Goal: Task Accomplishment & Management: Use online tool/utility

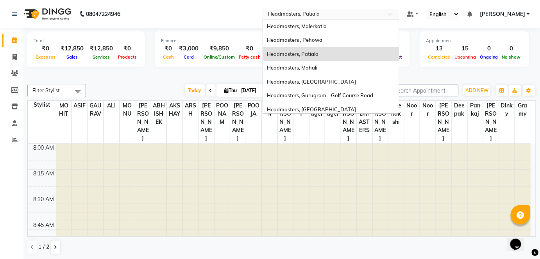
click at [337, 16] on input "text" at bounding box center [322, 15] width 113 height 8
click at [362, 57] on div "Headmasters, Patiala" at bounding box center [331, 54] width 136 height 14
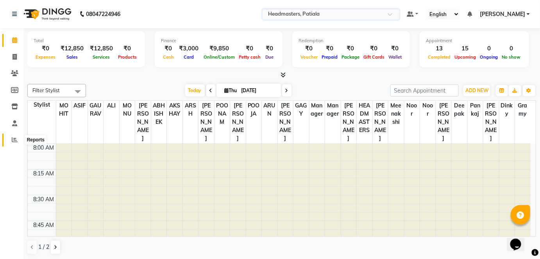
click at [21, 139] on span at bounding box center [15, 140] width 14 height 9
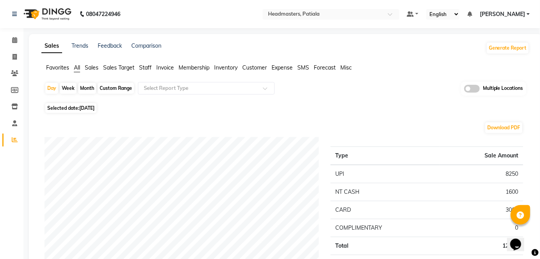
click at [83, 87] on div "Month" at bounding box center [87, 88] width 18 height 11
select select "9"
select select "2025"
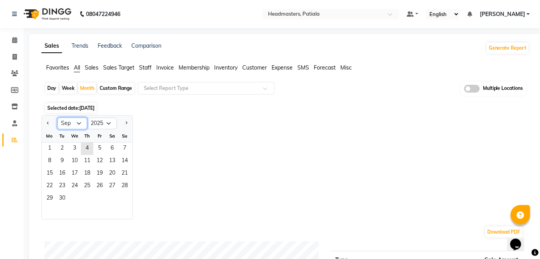
click at [77, 123] on select "Jan Feb Mar Apr May Jun [DATE] Aug Sep Oct Nov Dec" at bounding box center [72, 124] width 30 height 12
select select "8"
click at [57, 118] on select "Jan Feb Mar Apr May Jun [DATE] Aug Sep Oct Nov Dec" at bounding box center [72, 124] width 30 height 12
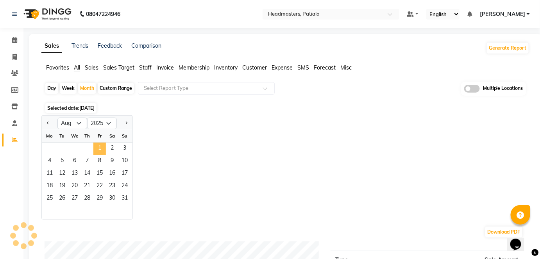
click at [95, 143] on span "1" at bounding box center [99, 149] width 12 height 12
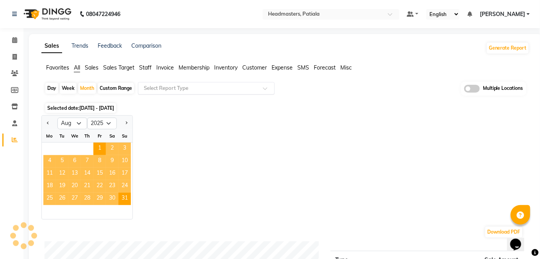
click at [203, 86] on input "text" at bounding box center [198, 88] width 112 height 8
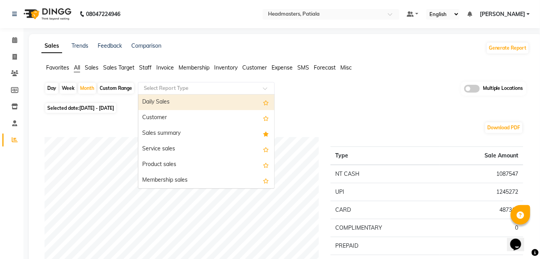
click at [125, 73] on div "Favorites All Sales Sales Target Staff Invoice Membership Inventory Customer Ex…" at bounding box center [286, 71] width 500 height 15
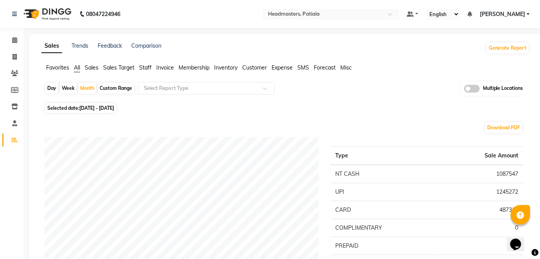
click at [147, 68] on span "Staff" at bounding box center [145, 67] width 12 height 7
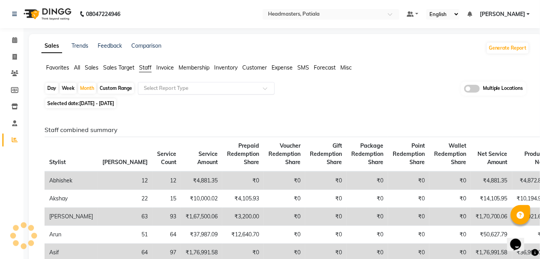
click at [152, 89] on input "text" at bounding box center [198, 88] width 112 height 8
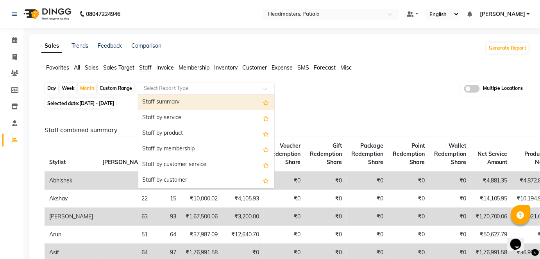
click at [170, 100] on div "Staff summary" at bounding box center [206, 103] width 136 height 16
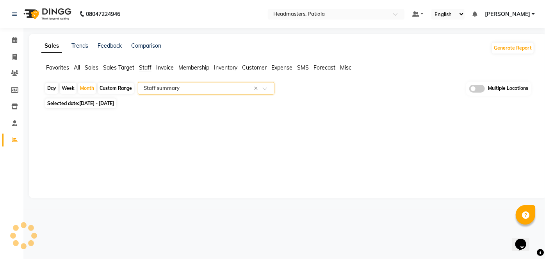
select select "full_report"
select select "csv"
click at [503, 49] on button "Generate Report" at bounding box center [508, 48] width 42 height 11
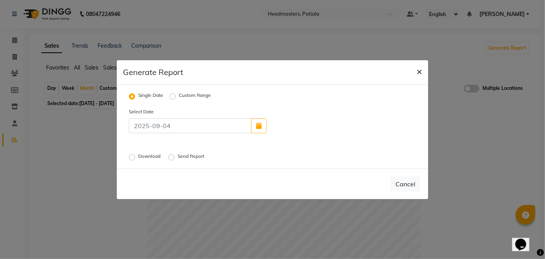
click at [414, 70] on button "×" at bounding box center [419, 71] width 18 height 22
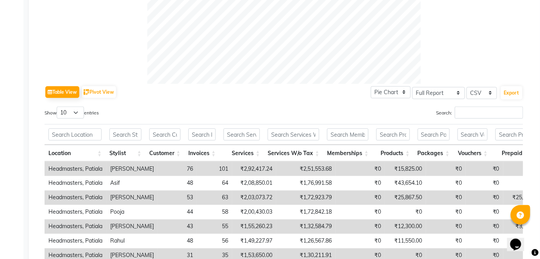
scroll to position [319, 0]
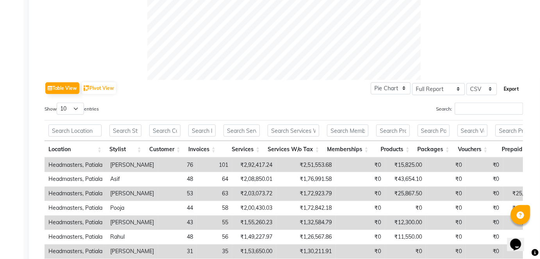
click at [517, 87] on button "Export" at bounding box center [511, 88] width 21 height 13
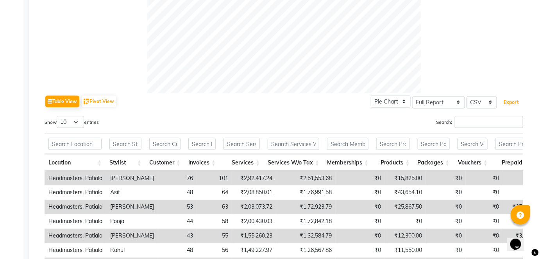
scroll to position [0, 0]
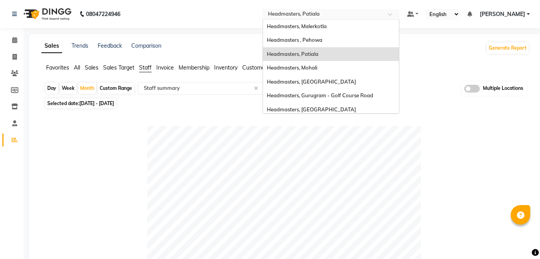
select select "full_report"
select select "csv"
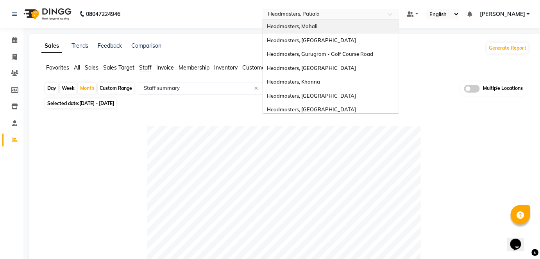
scroll to position [45, 0]
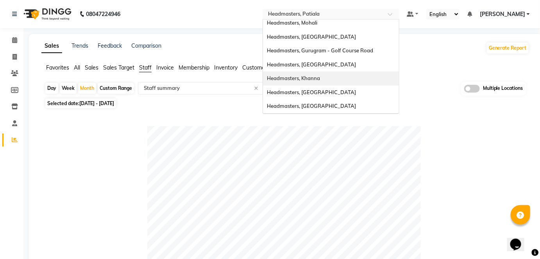
click at [353, 79] on div "Headmasters, Khanna" at bounding box center [331, 78] width 136 height 14
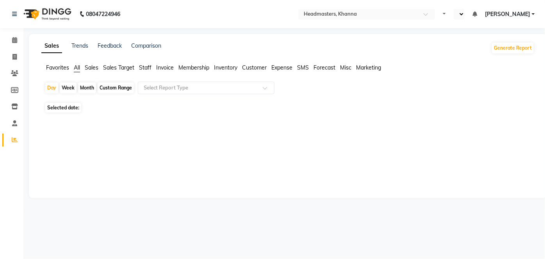
select select "en"
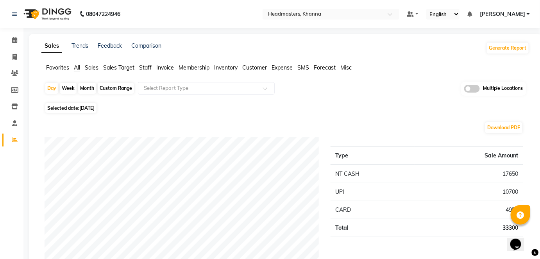
click at [87, 87] on div "Month" at bounding box center [87, 88] width 18 height 11
select select "9"
select select "2025"
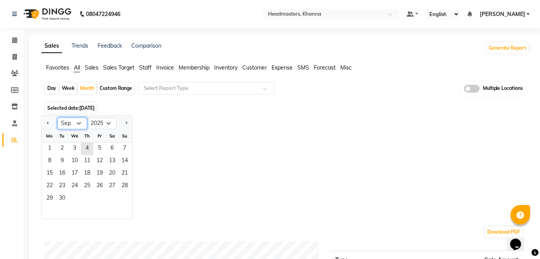
drag, startPoint x: 79, startPoint y: 124, endPoint x: 79, endPoint y: 120, distance: 4.3
click at [79, 124] on select "Jan Feb Mar Apr May Jun [DATE] Aug Sep Oct Nov Dec" at bounding box center [72, 124] width 30 height 12
select select "8"
click at [57, 118] on select "Jan Feb Mar Apr May Jun [DATE] Aug Sep Oct Nov Dec" at bounding box center [72, 124] width 30 height 12
drag, startPoint x: 96, startPoint y: 145, endPoint x: 128, endPoint y: 145, distance: 32.4
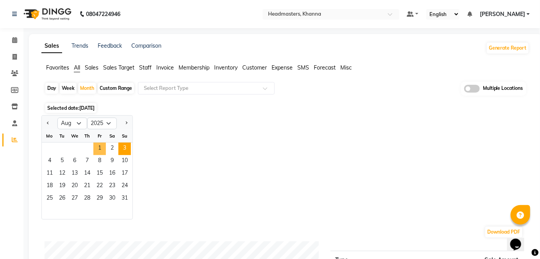
click at [98, 145] on span "1" at bounding box center [99, 149] width 12 height 12
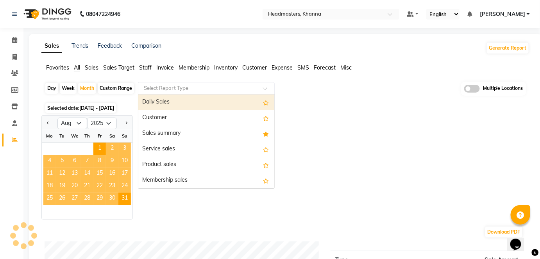
click at [187, 86] on input "text" at bounding box center [198, 88] width 112 height 8
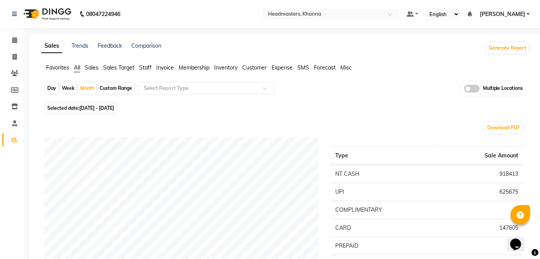
click at [145, 67] on span "Staff" at bounding box center [145, 67] width 12 height 7
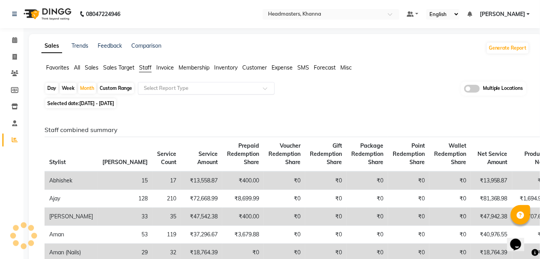
click at [154, 91] on input "text" at bounding box center [198, 88] width 112 height 8
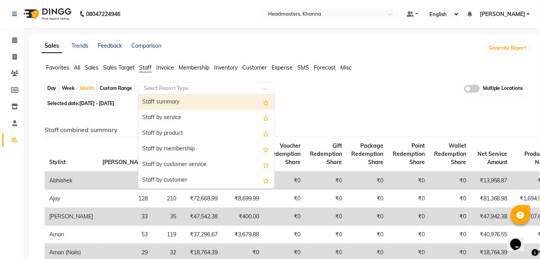
click at [169, 99] on div "Staff summary" at bounding box center [206, 103] width 136 height 16
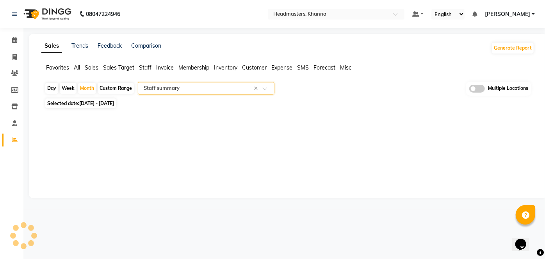
select select "full_report"
select select "csv"
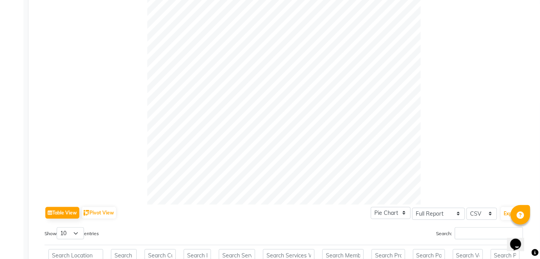
scroll to position [284, 0]
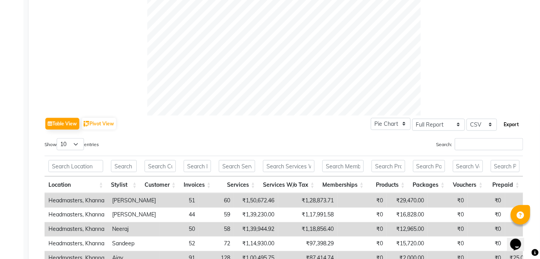
click at [514, 127] on button "Export" at bounding box center [511, 124] width 21 height 13
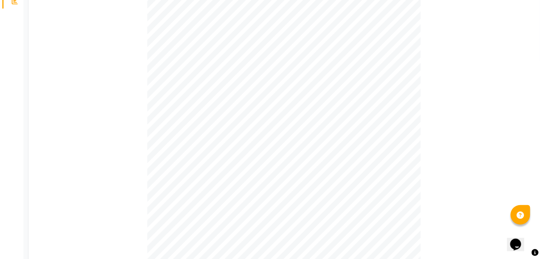
scroll to position [0, 0]
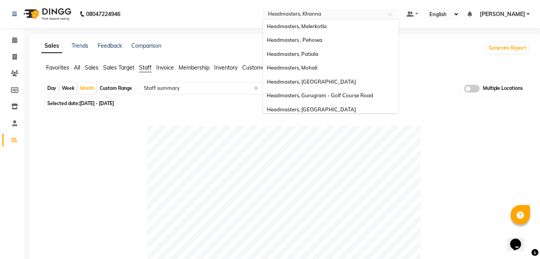
click at [313, 11] on input "text" at bounding box center [322, 15] width 113 height 8
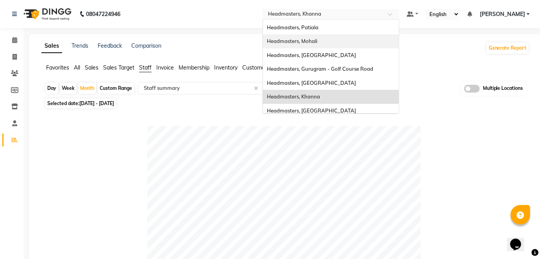
scroll to position [59, 0]
